Goal: Task Accomplishment & Management: Use online tool/utility

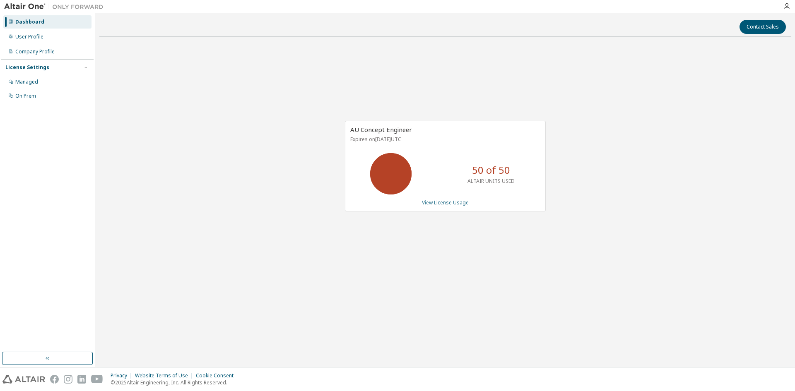
click at [447, 201] on link "View License Usage" at bounding box center [445, 202] width 47 height 7
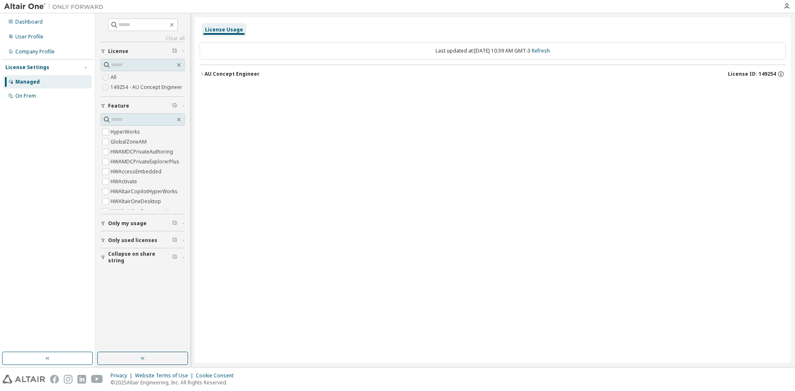
click at [213, 74] on div "AU Concept Engineer" at bounding box center [232, 74] width 55 height 7
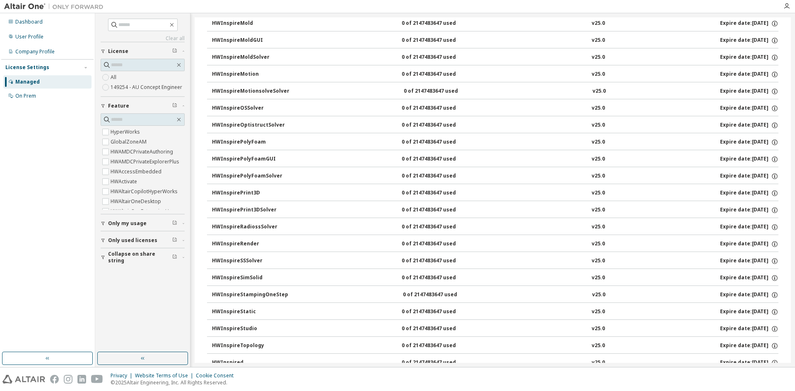
scroll to position [1243, 0]
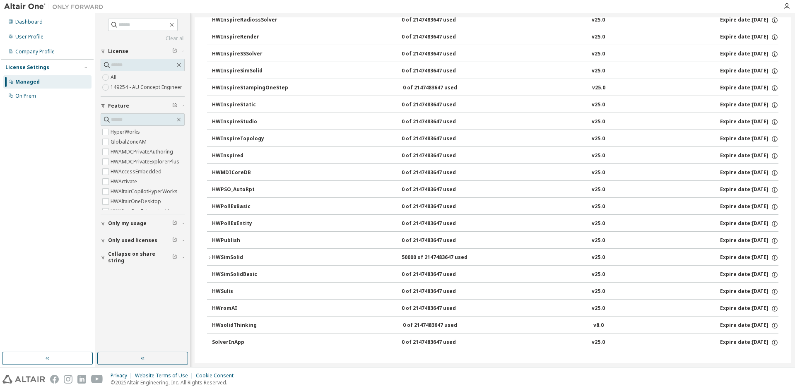
click at [212, 259] on icon "button" at bounding box center [209, 258] width 5 height 5
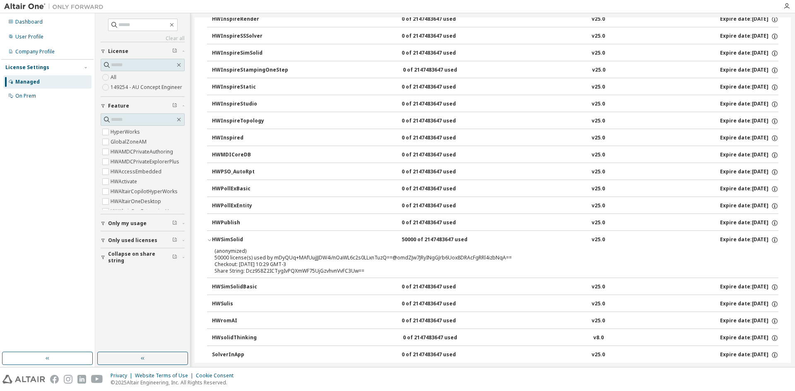
scroll to position [1275, 0]
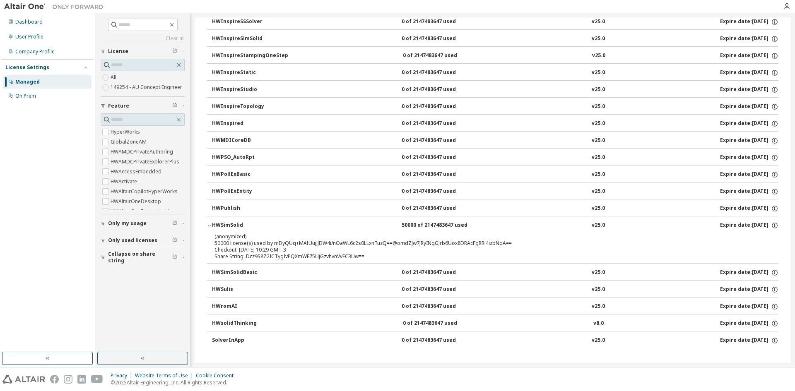
click at [233, 274] on div "HWSimSolidBasic" at bounding box center [249, 272] width 75 height 7
